Goal: Find specific page/section: Find specific page/section

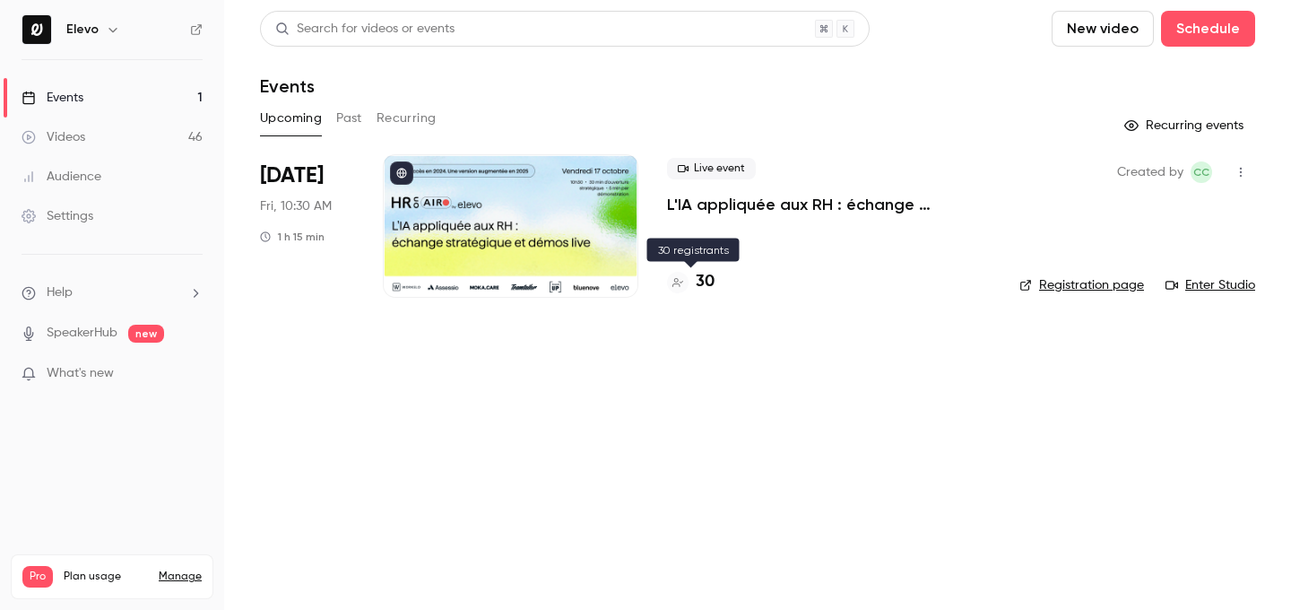
click at [707, 283] on h4 "30" at bounding box center [705, 282] width 19 height 24
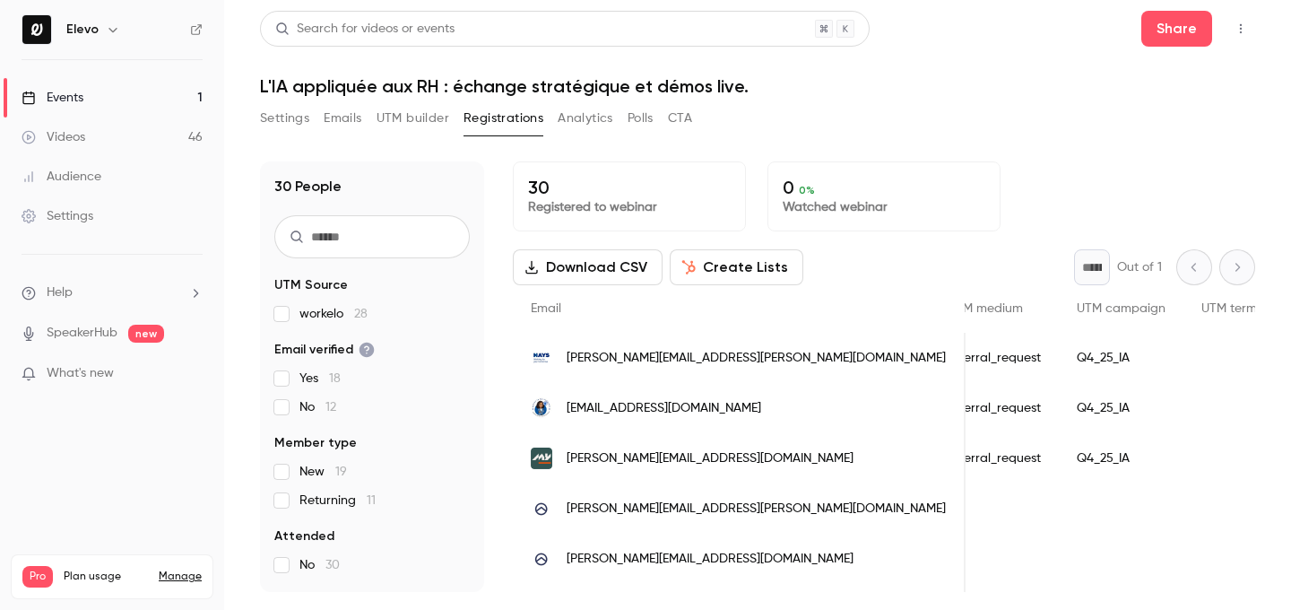
scroll to position [0, 1823]
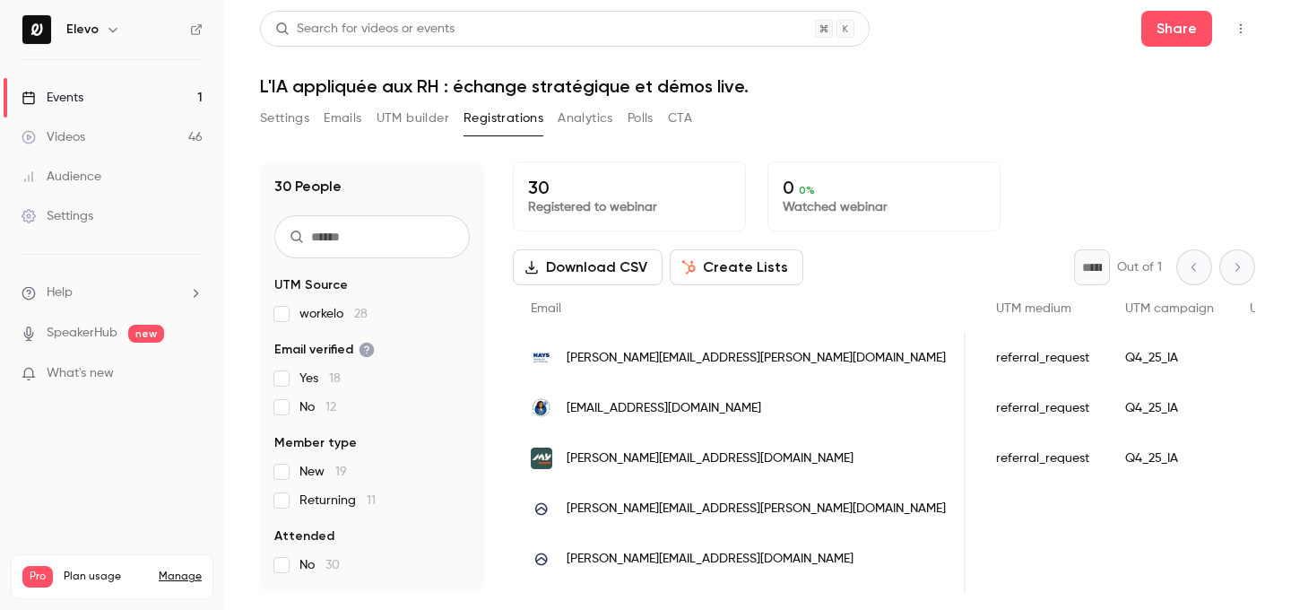
click at [199, 95] on link "Events 1" at bounding box center [112, 97] width 224 height 39
